Goal: Complete application form

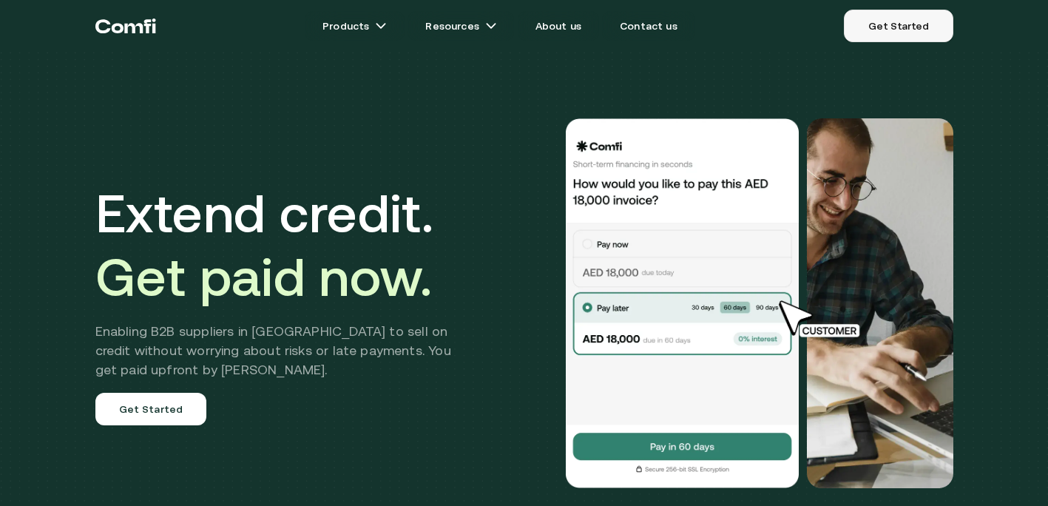
click at [905, 27] on link "Get Started" at bounding box center [898, 26] width 109 height 33
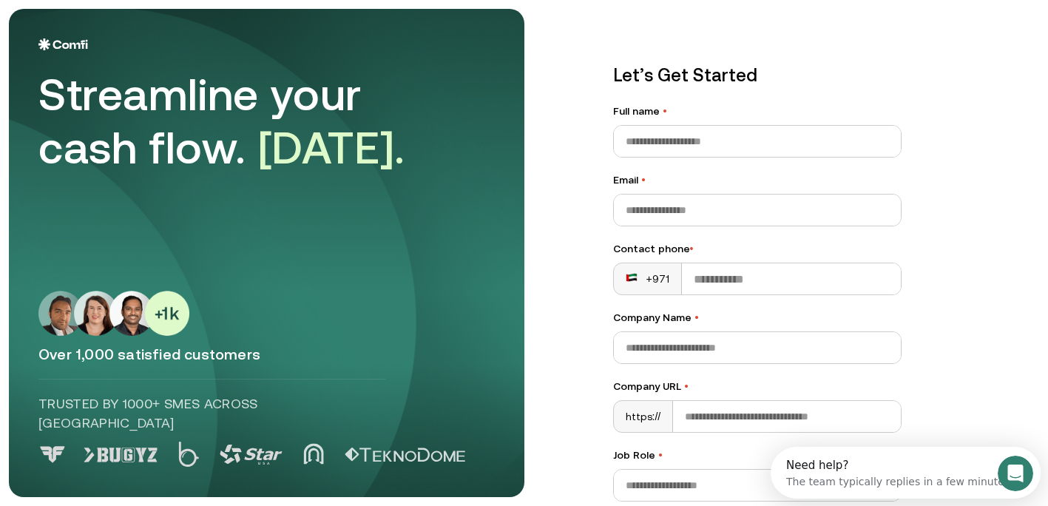
click at [57, 47] on img at bounding box center [63, 44] width 50 height 12
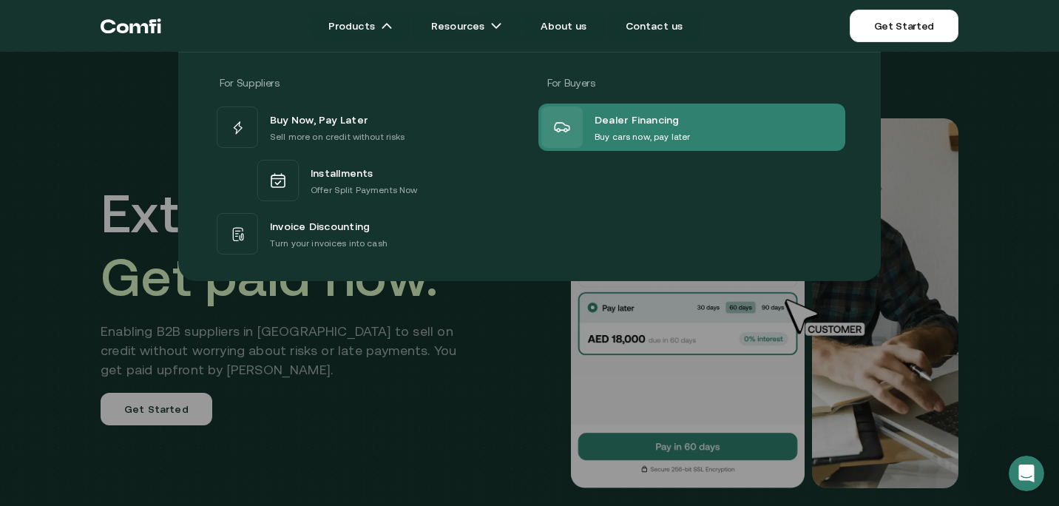
click at [626, 134] on p "Buy cars now, pay later" at bounding box center [642, 136] width 95 height 15
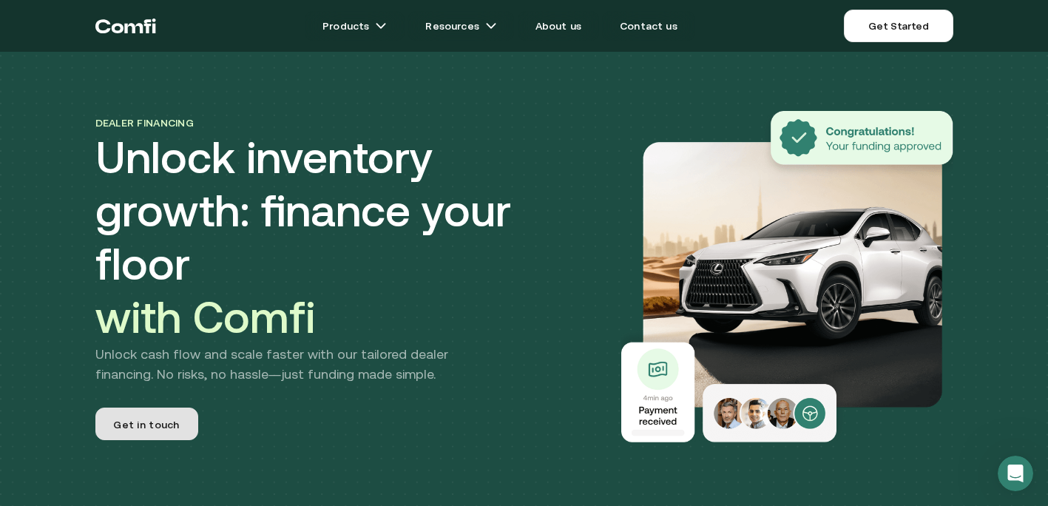
click at [190, 408] on link "Get in touch" at bounding box center [146, 424] width 103 height 33
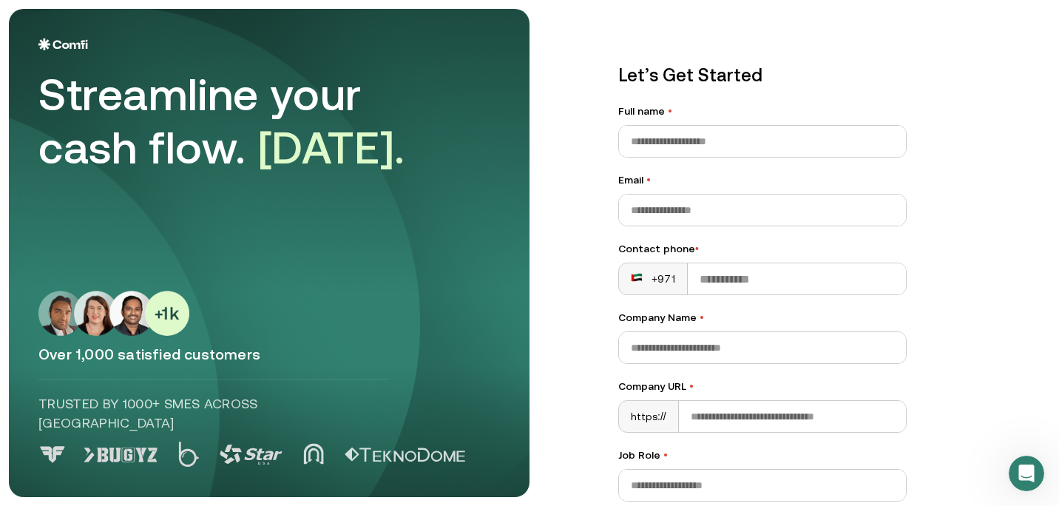
click at [59, 47] on img at bounding box center [63, 44] width 50 height 12
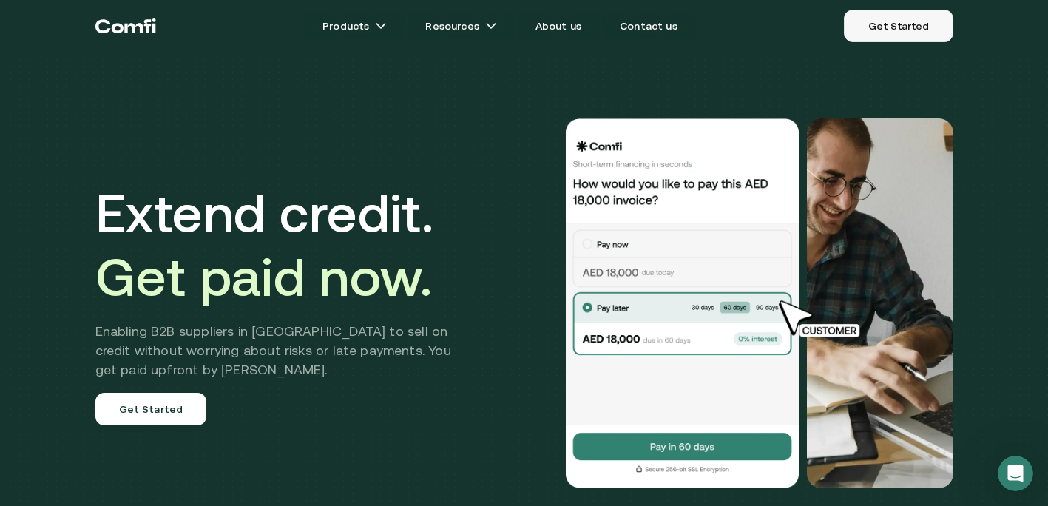
click at [899, 31] on link "Get Started" at bounding box center [898, 26] width 109 height 33
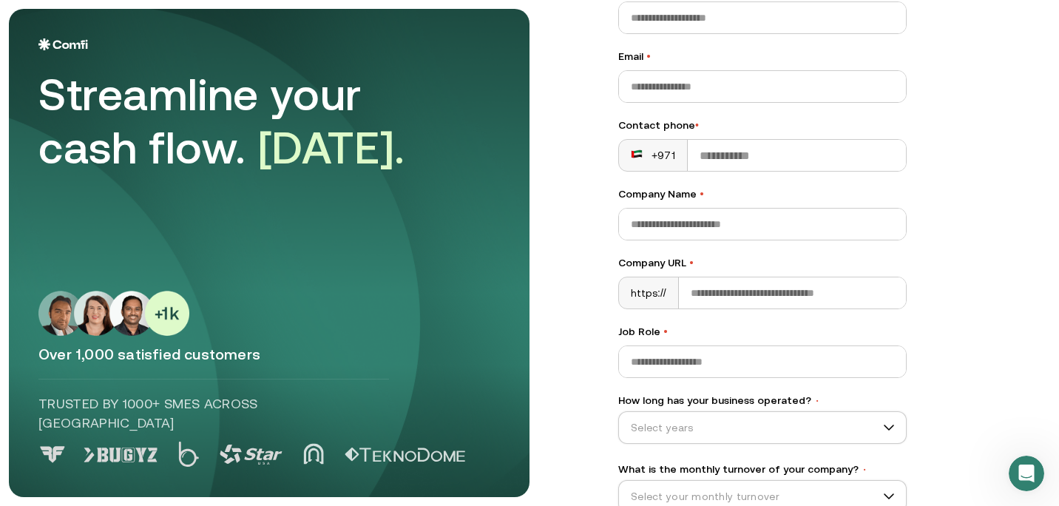
scroll to position [210, 0]
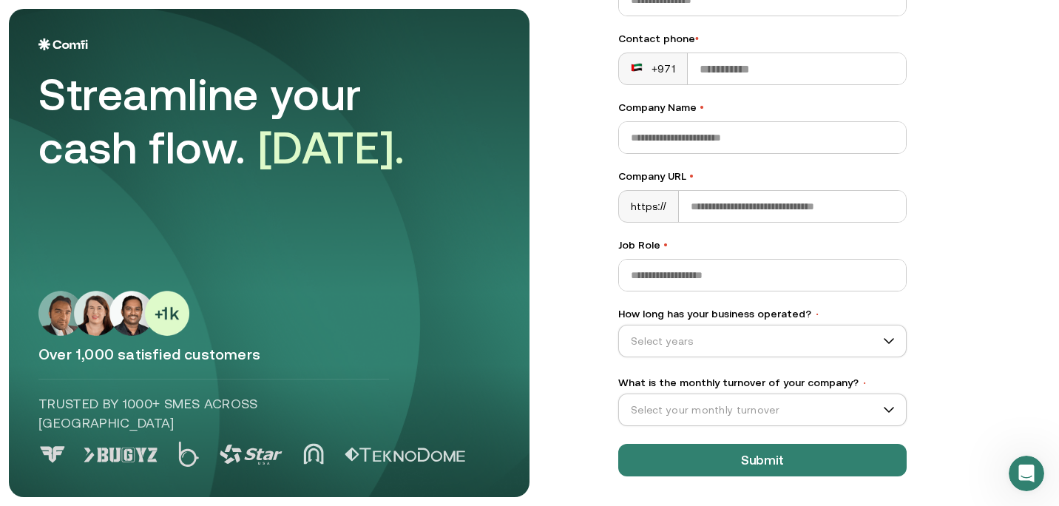
click at [783, 492] on div "Let’s Get Started Full name • Email • Contact phone • +971 Company Name • Compa…" at bounding box center [763, 163] width 348 height 683
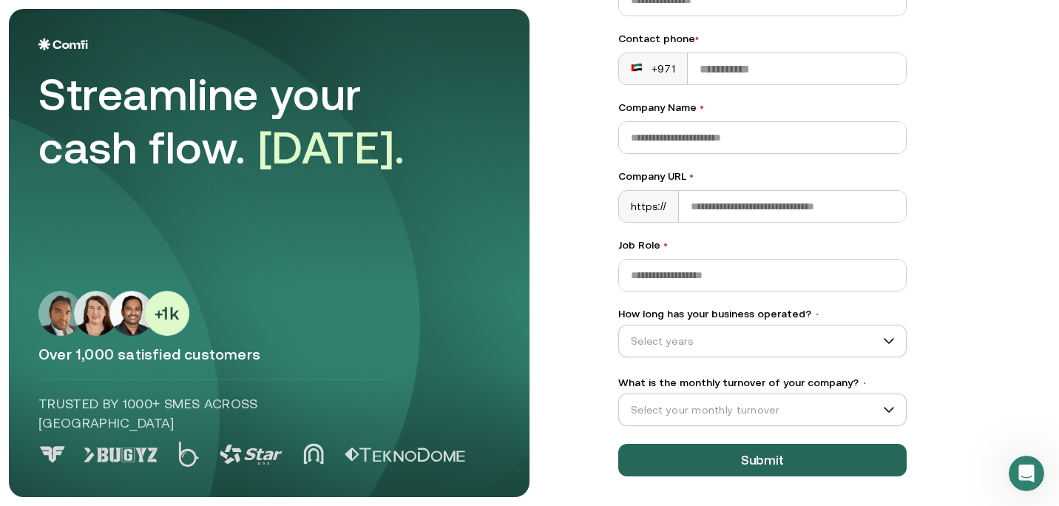
click at [783, 463] on button "Submit" at bounding box center [762, 460] width 288 height 33
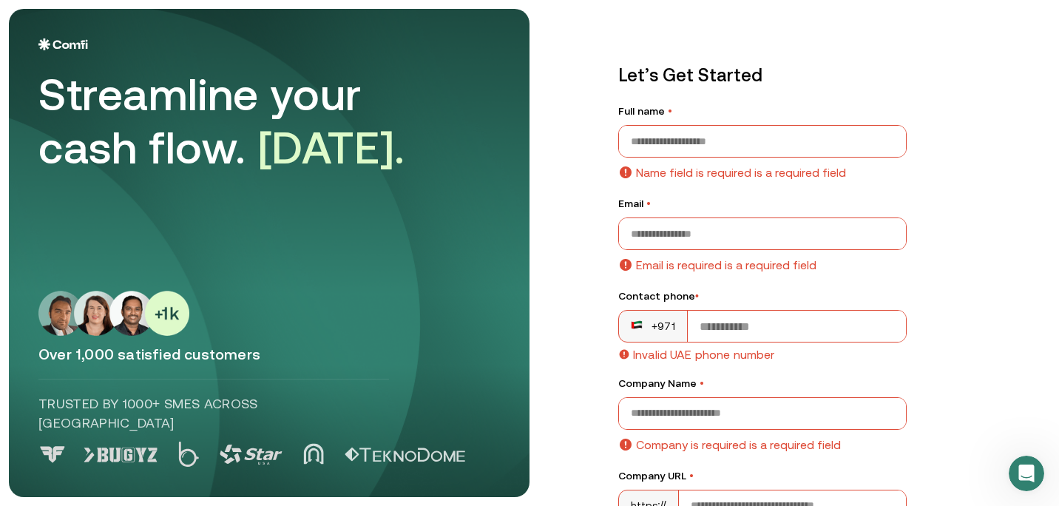
click at [1007, 104] on div "Let’s Get Started Full name • Name field is required is a required field Email …" at bounding box center [820, 253] width 462 height 488
drag, startPoint x: 1002, startPoint y: 0, endPoint x: 618, endPoint y: 44, distance: 385.6
click at [618, 44] on div "Let’s Get Started Full name • Name field is required is a required field Email …" at bounding box center [763, 458] width 348 height 851
